Goal: Find specific page/section: Find specific page/section

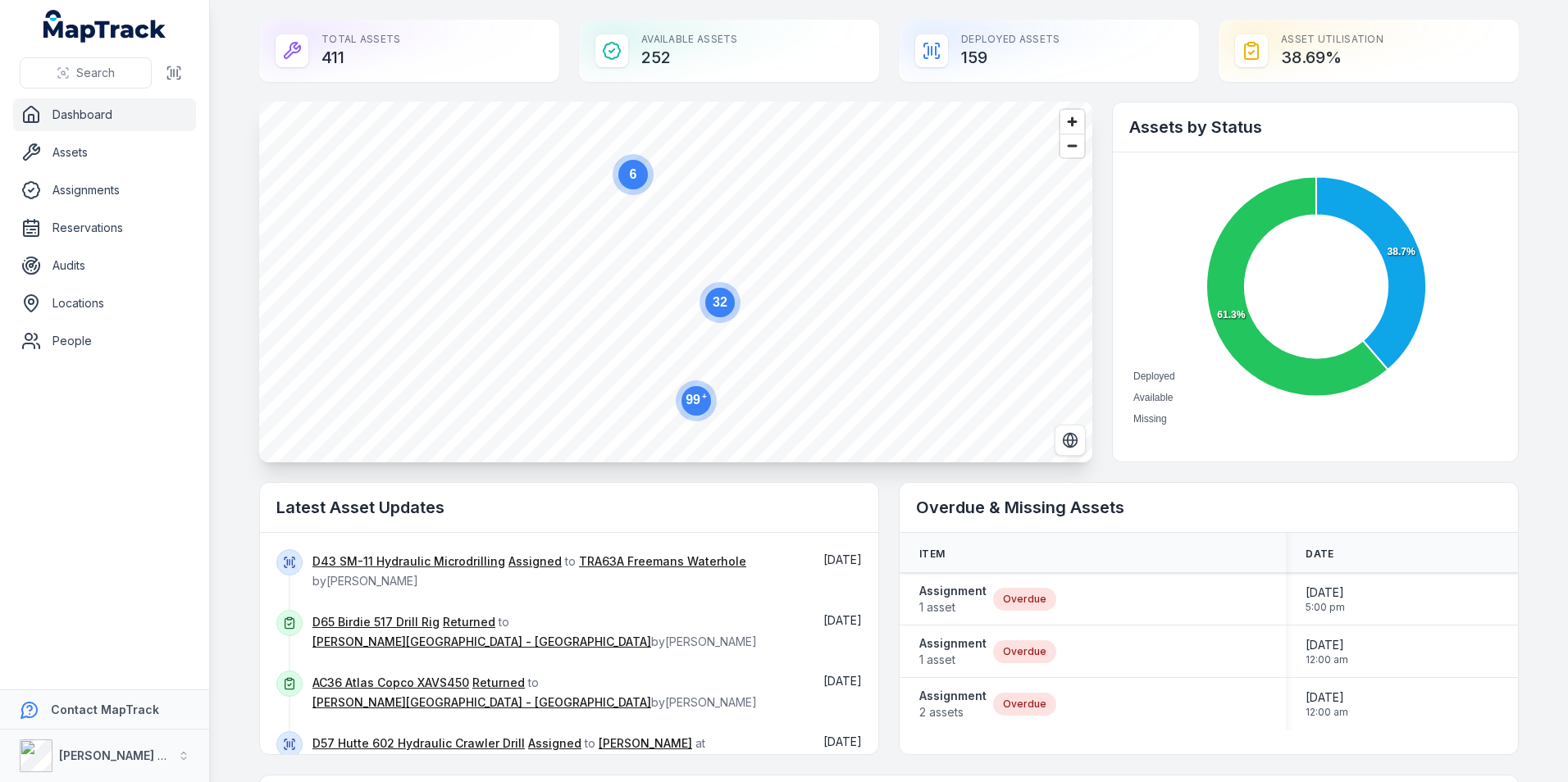
click at [723, 304] on circle at bounding box center [720, 302] width 29 height 29
click at [1078, 144] on span "Zoom out" at bounding box center [1072, 145] width 24 height 23
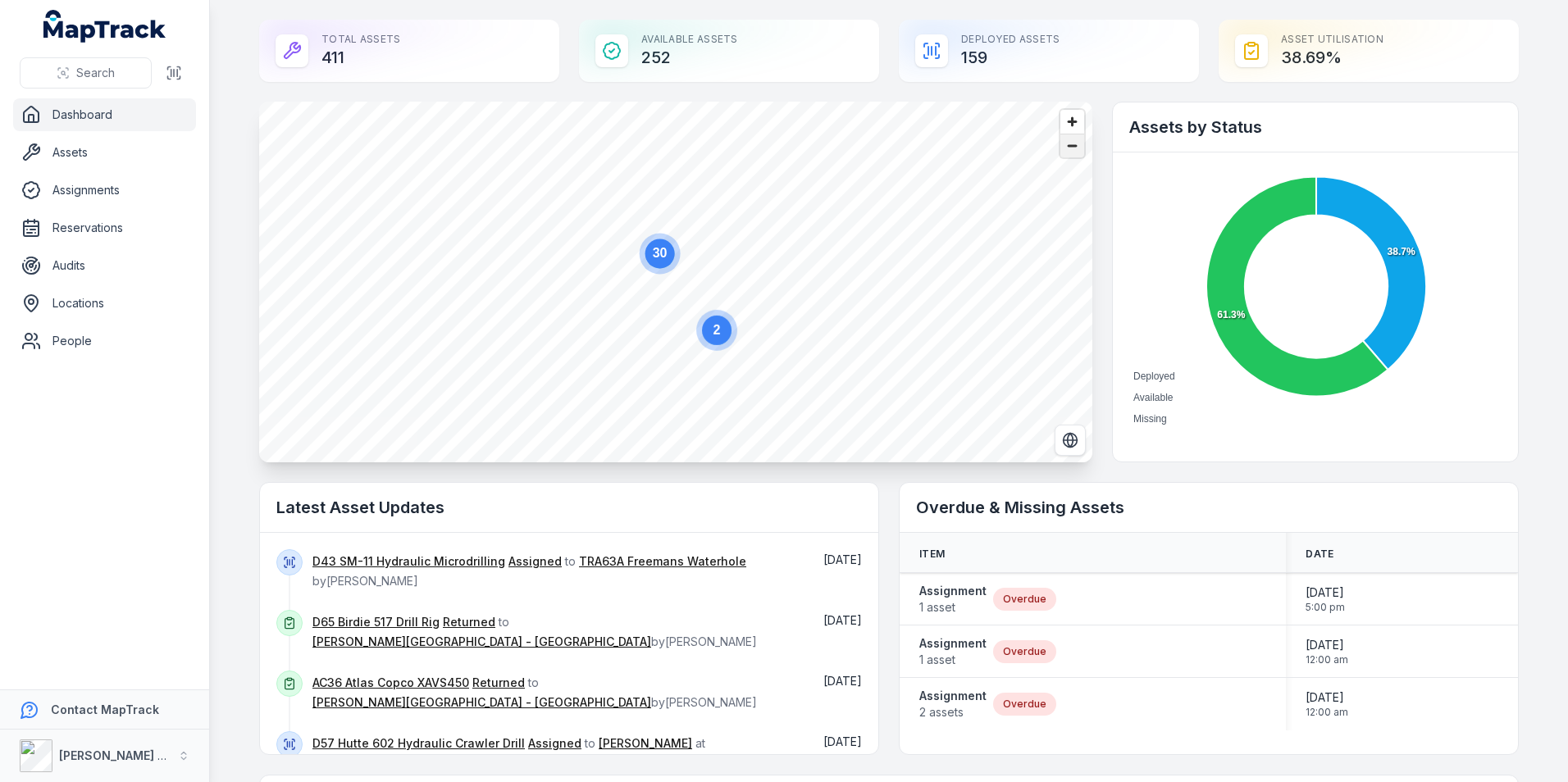
click at [1078, 144] on span "Zoom out" at bounding box center [1072, 145] width 24 height 23
click at [620, 278] on text "6" at bounding box center [623, 276] width 7 height 14
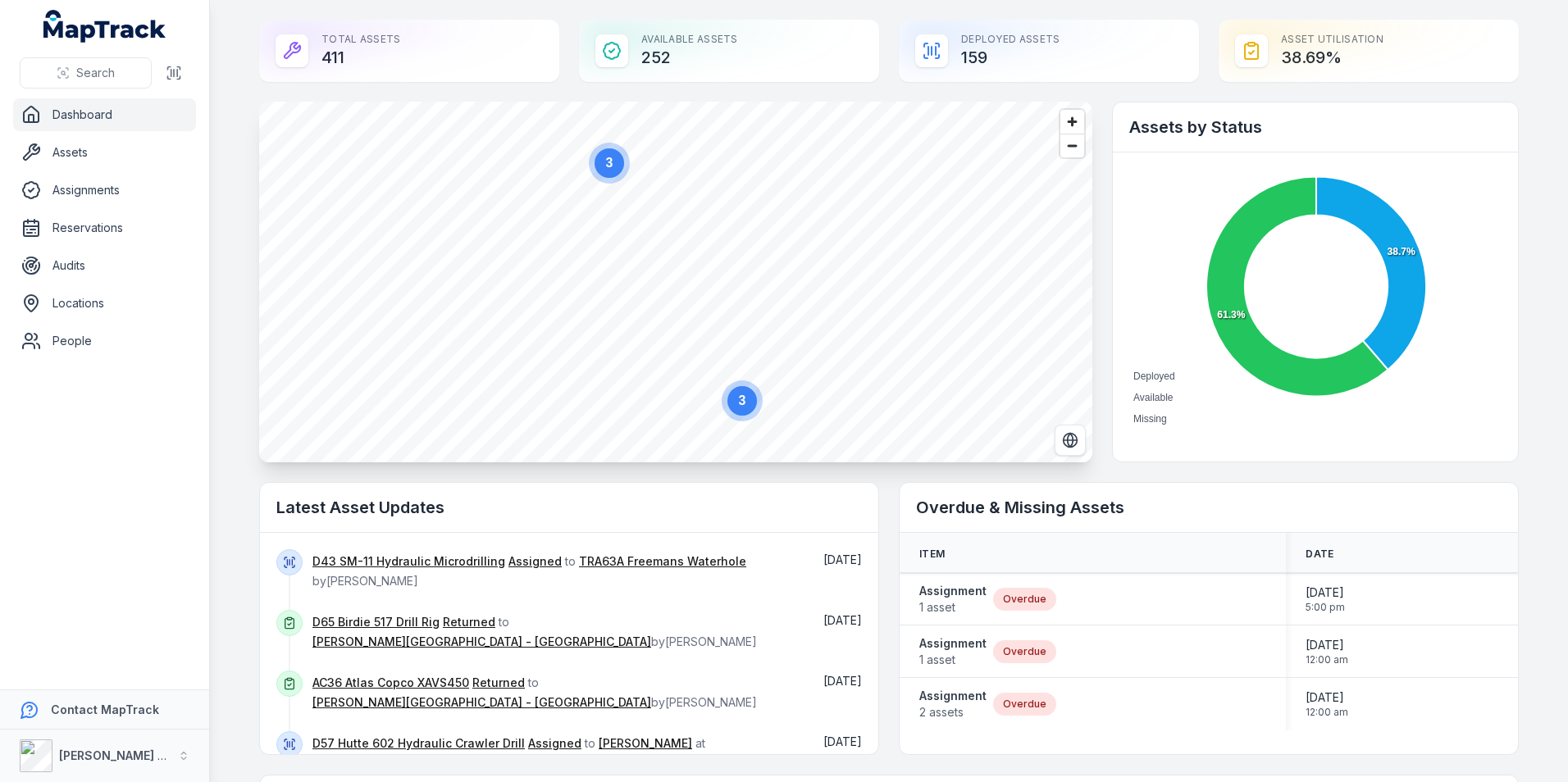
click at [606, 158] on text "3" at bounding box center [610, 162] width 7 height 14
click at [670, 278] on ellipse "button" at bounding box center [676, 280] width 20 height 20
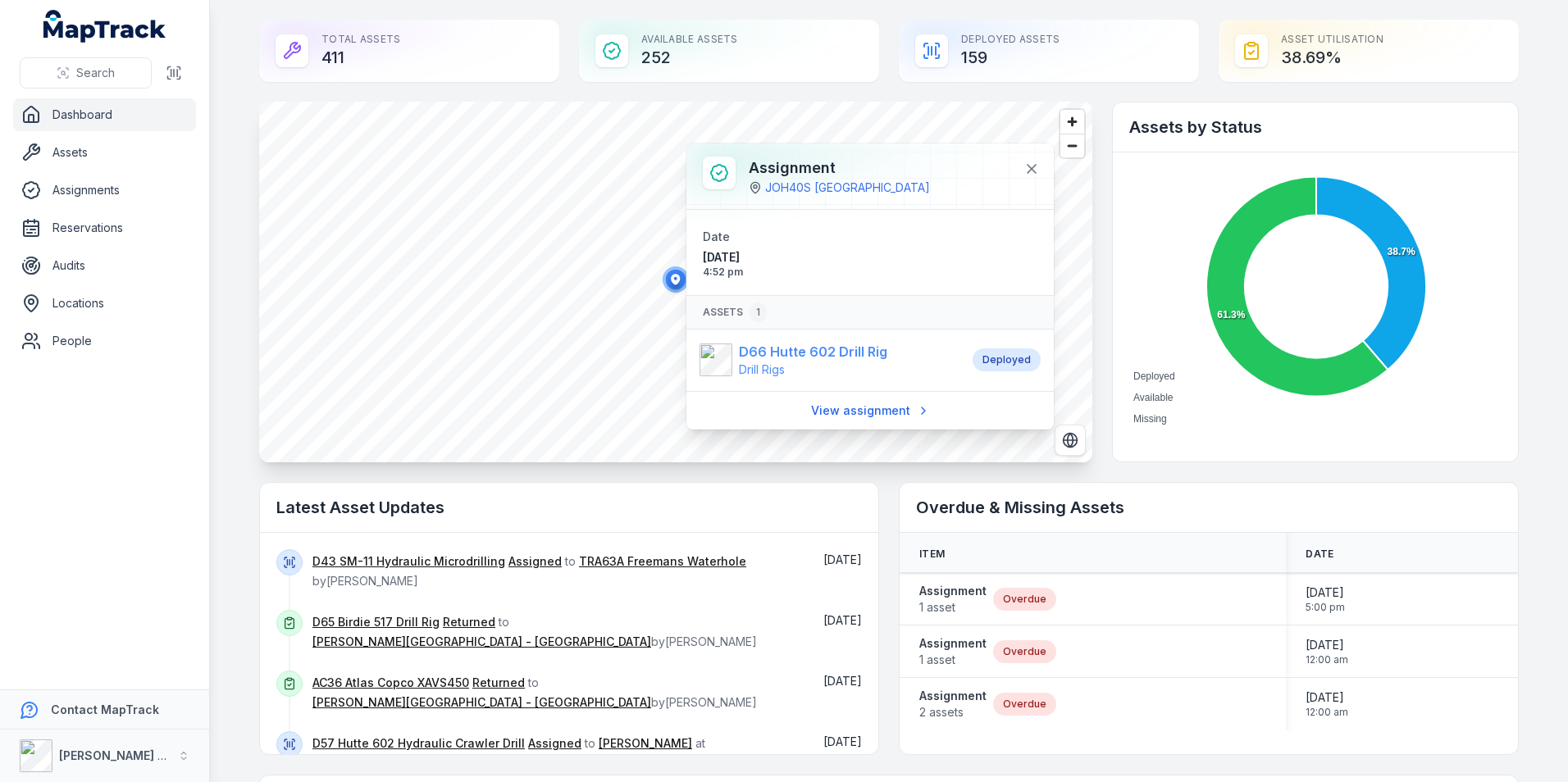
click at [796, 353] on strong "D66 Hutte 602 Drill Rig" at bounding box center [813, 352] width 149 height 20
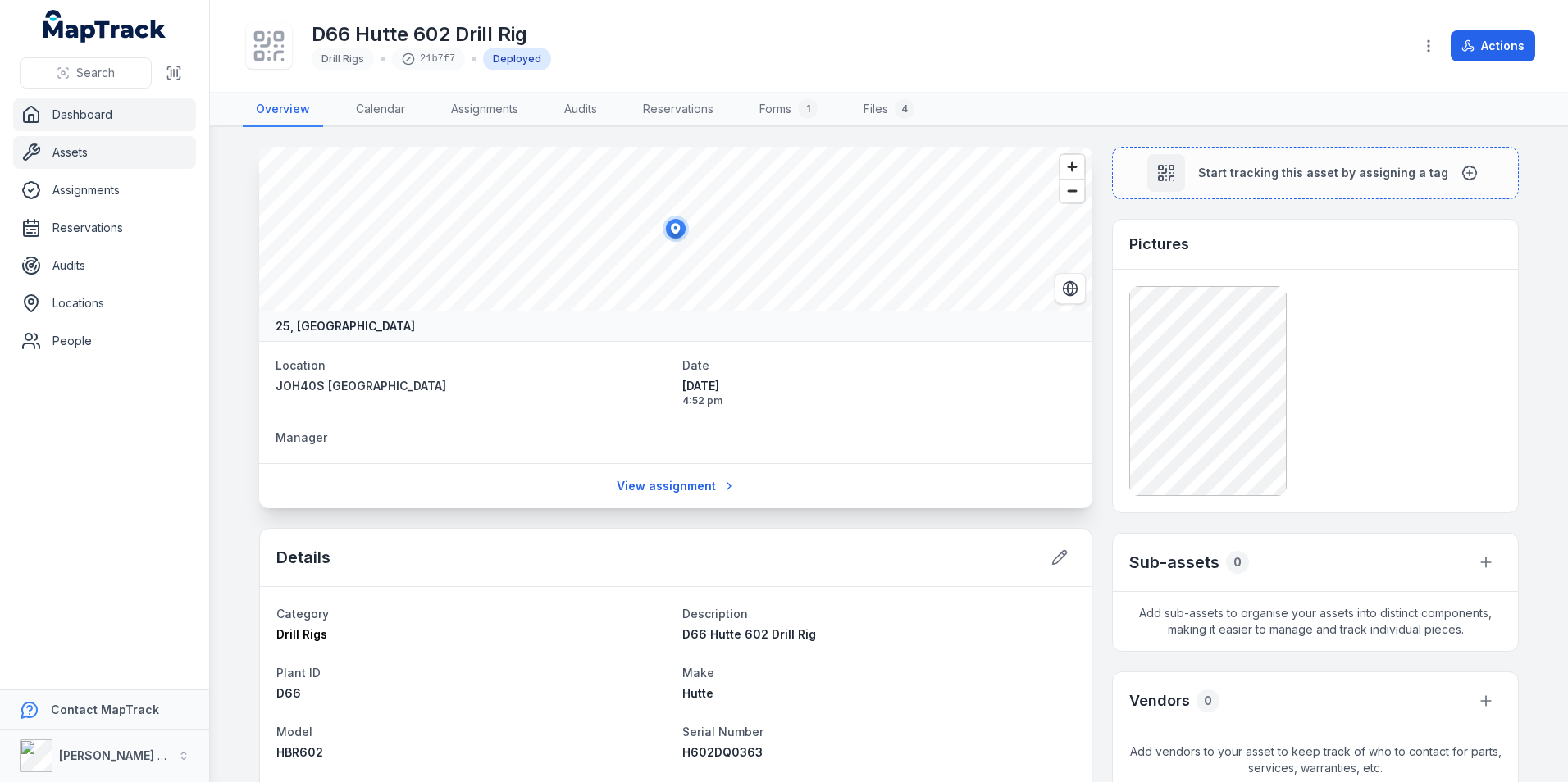
click at [120, 122] on link "Dashboard" at bounding box center [104, 115] width 183 height 33
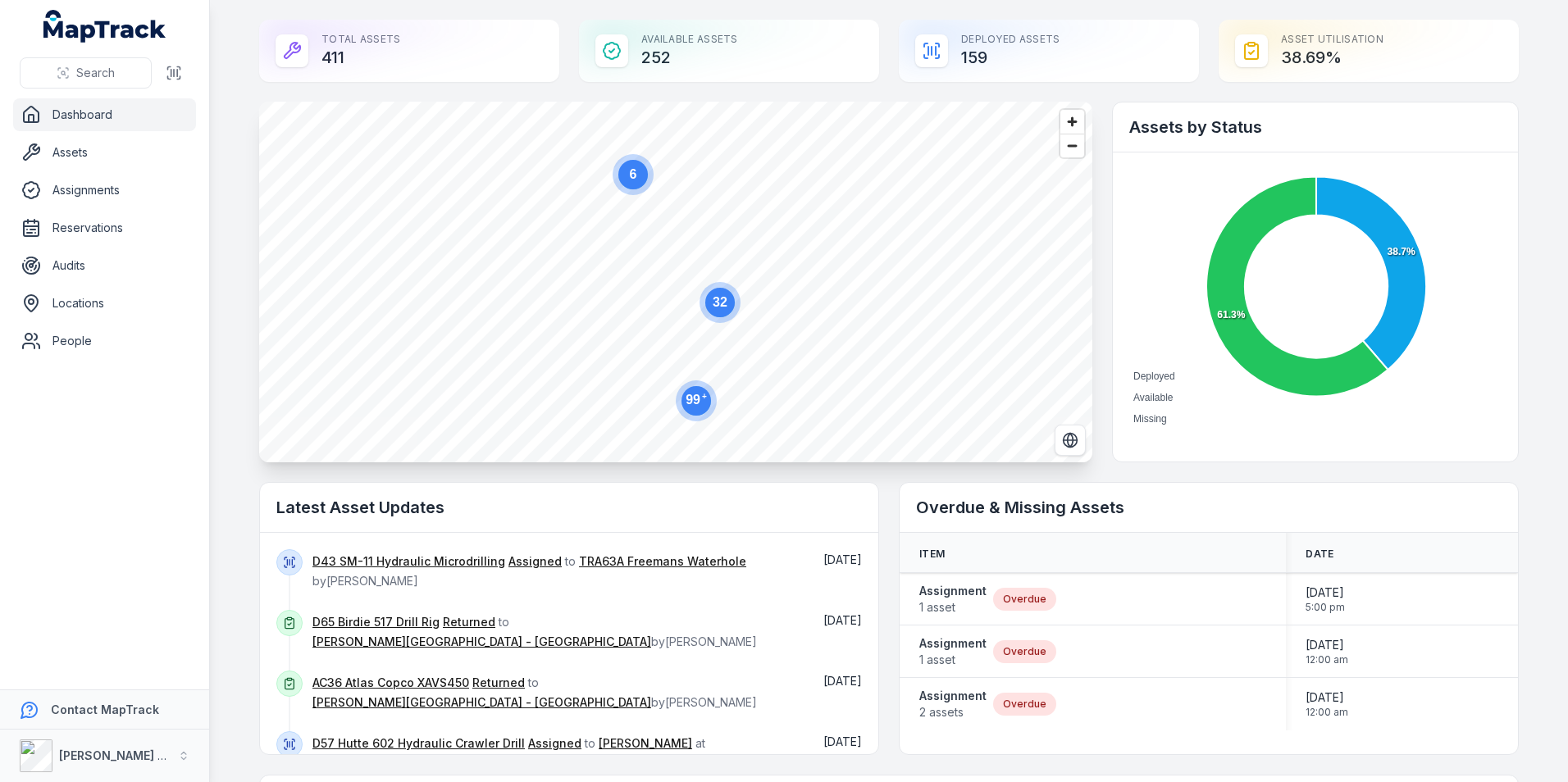
click at [696, 49] on div "Available Assets 252" at bounding box center [728, 51] width 300 height 62
click at [613, 54] on icon at bounding box center [612, 51] width 20 height 20
click at [294, 45] on icon at bounding box center [292, 51] width 20 height 20
click at [100, 137] on link "Assets" at bounding box center [104, 152] width 183 height 33
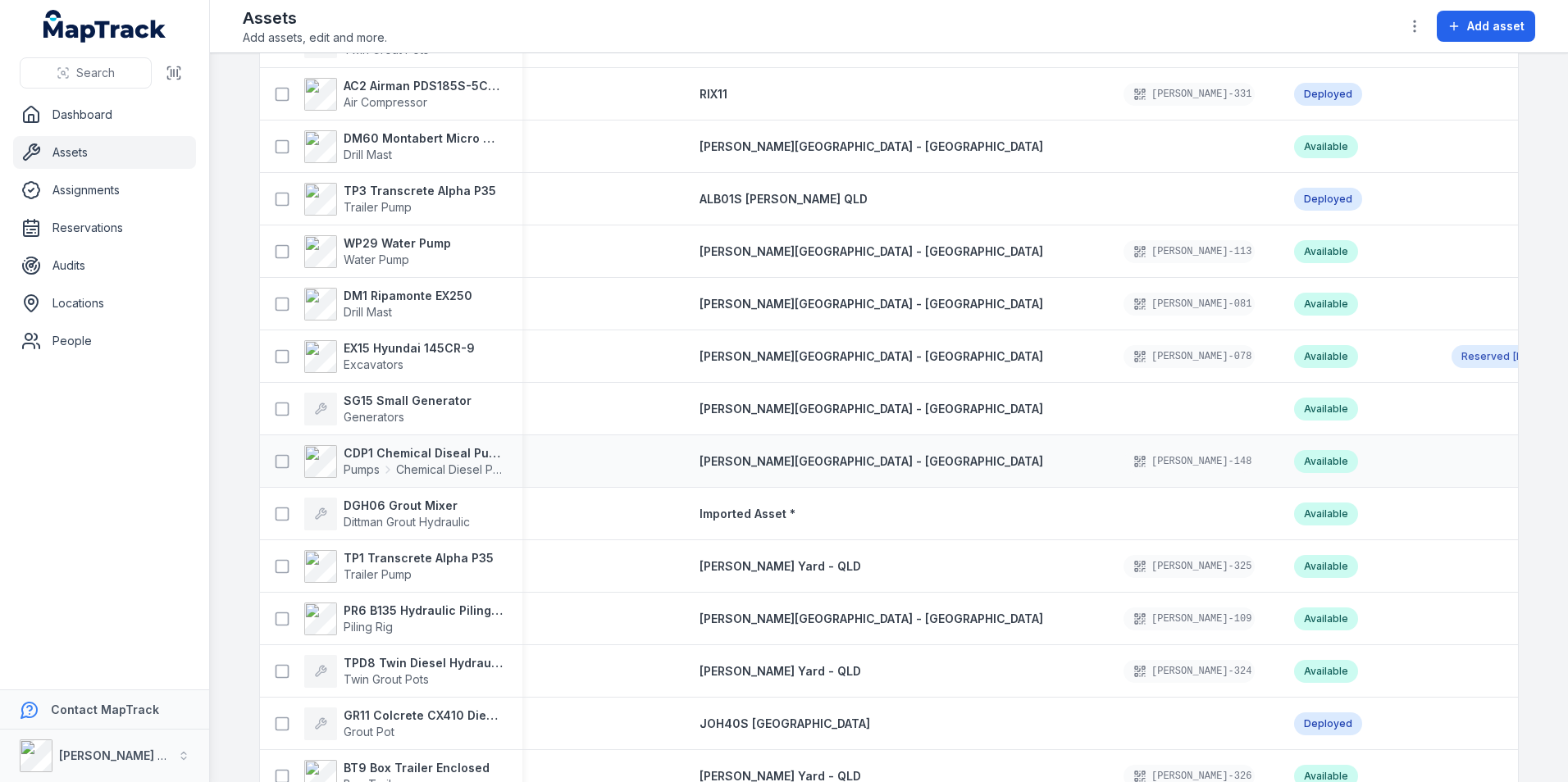
scroll to position [3608, 0]
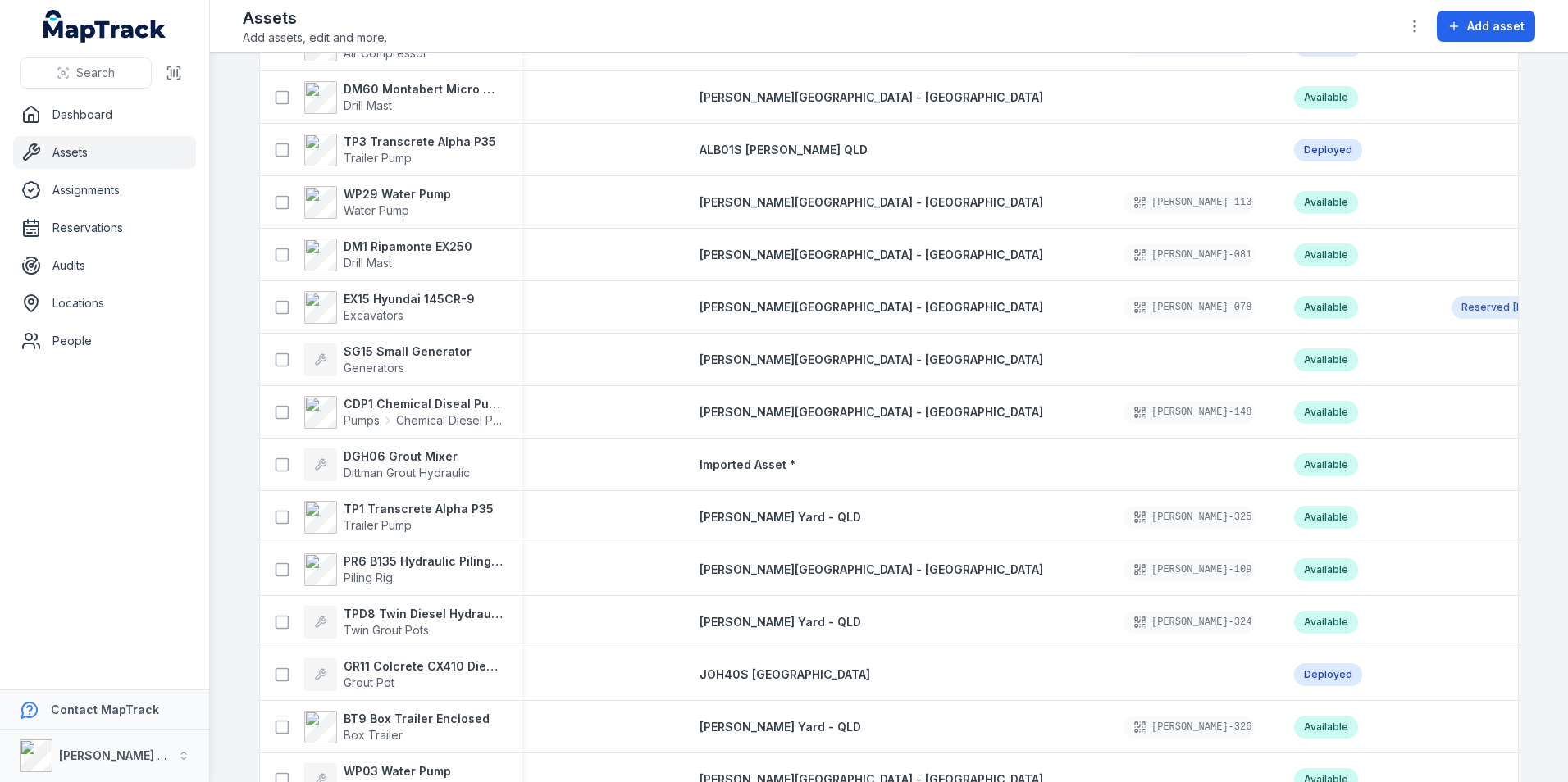
click at [165, 26] on icon "MapTrack" at bounding box center [105, 26] width 123 height 33
